Goal: Task Accomplishment & Management: Manage account settings

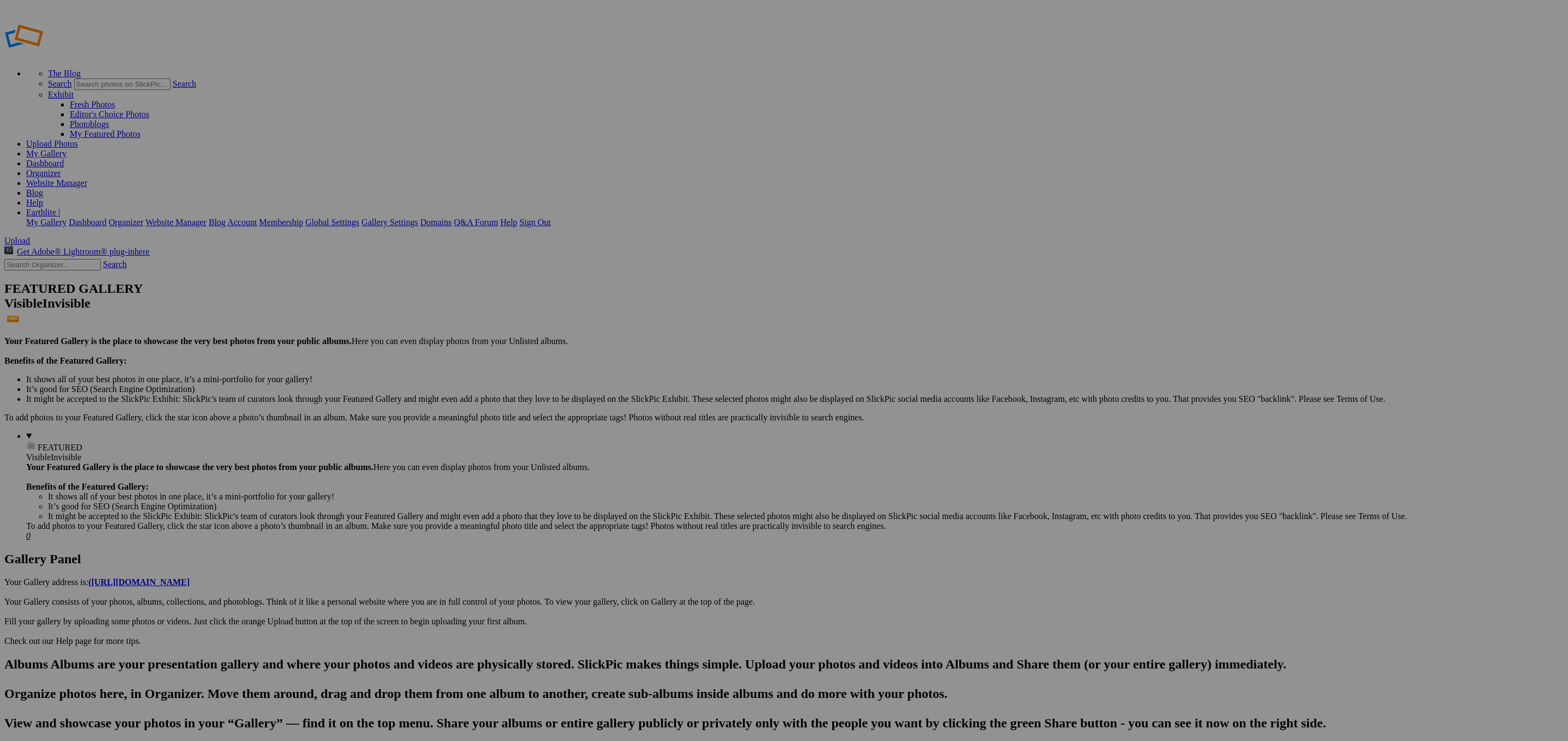
drag, startPoint x: 1350, startPoint y: 262, endPoint x: 1368, endPoint y: 228, distance: 38.5
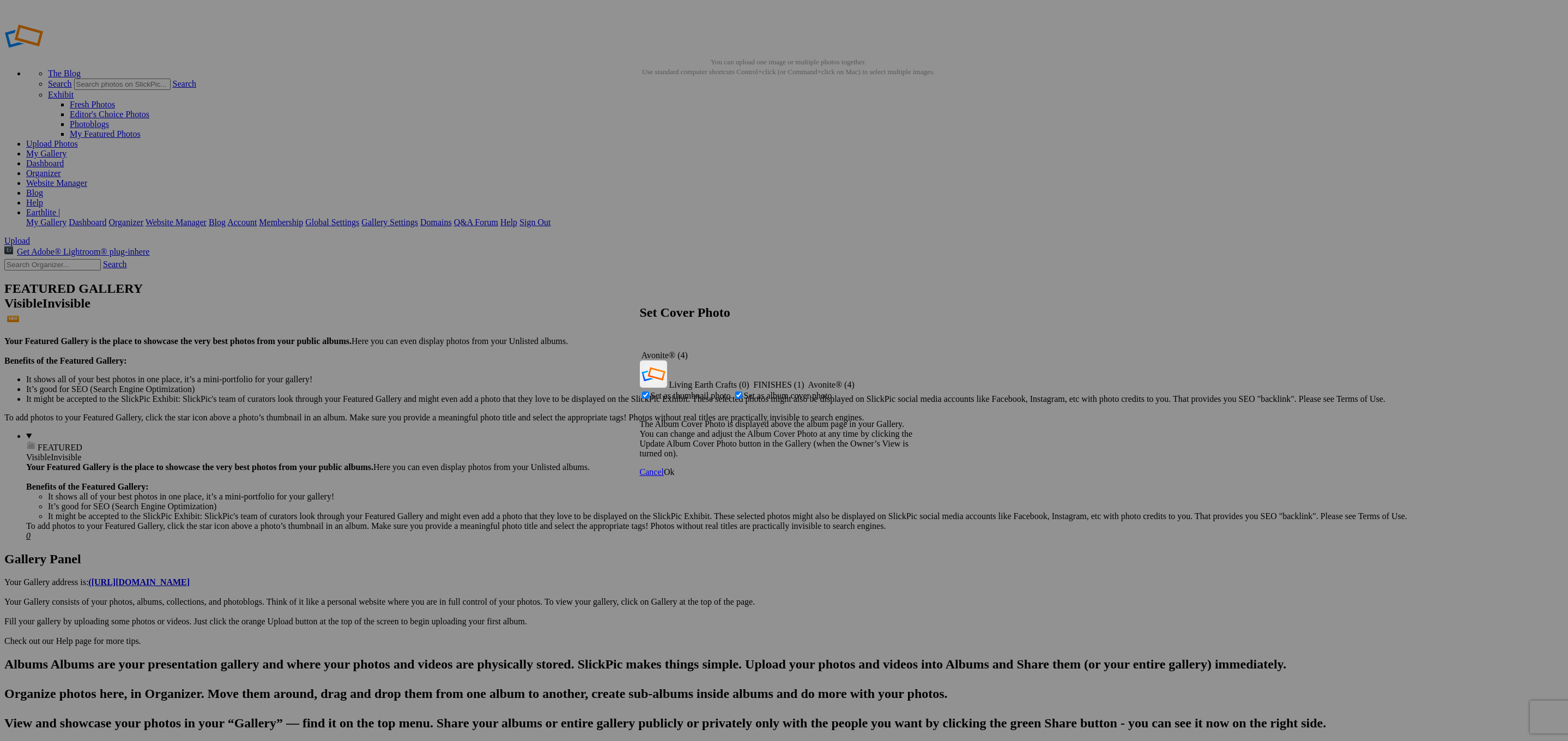
click at [674, 467] on span "Ok" at bounding box center [670, 471] width 11 height 9
